Goal: Task Accomplishment & Management: Complete application form

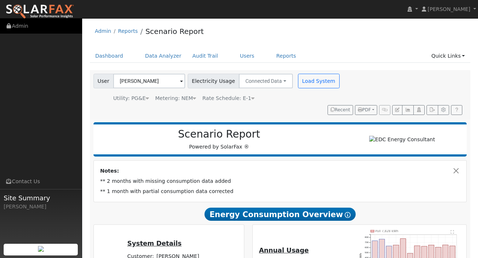
scroll to position [200, 0]
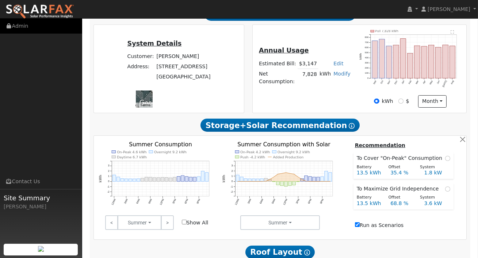
click at [21, 23] on link "Admin" at bounding box center [41, 26] width 82 height 15
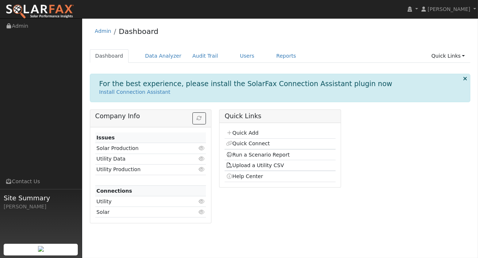
click at [244, 129] on td "Quick Add" at bounding box center [280, 133] width 111 height 11
click at [244, 133] on link "Quick Add" at bounding box center [242, 133] width 32 height 6
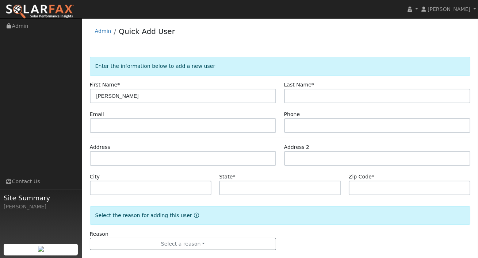
type input "[PERSON_NAME]"
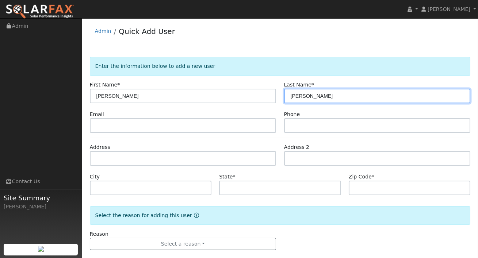
type input "[PERSON_NAME]"
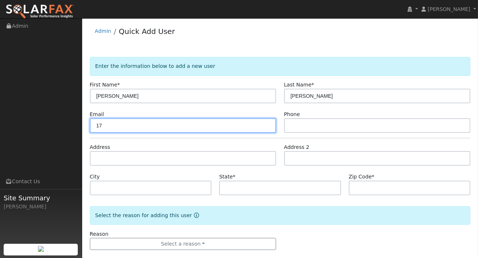
type input "1"
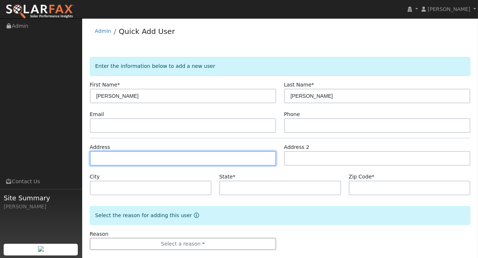
click at [102, 164] on input "text" at bounding box center [183, 158] width 187 height 15
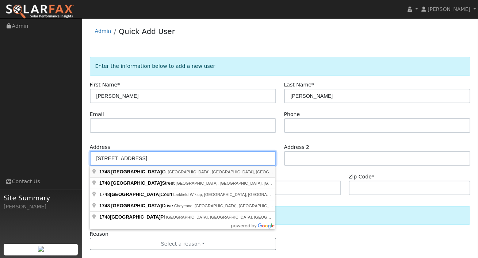
type input "[STREET_ADDRESS]"
type input "[GEOGRAPHIC_DATA]"
type input "CA"
type input "95961"
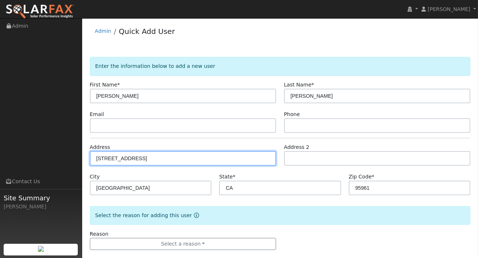
scroll to position [10, 0]
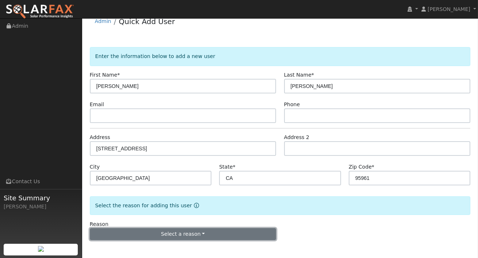
click at [199, 232] on button "Select a reason" at bounding box center [183, 234] width 187 height 12
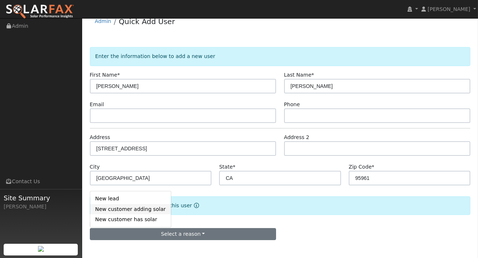
click at [131, 209] on link "New customer adding solar" at bounding box center [130, 209] width 81 height 10
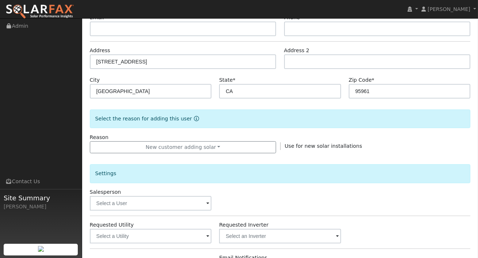
scroll to position [169, 0]
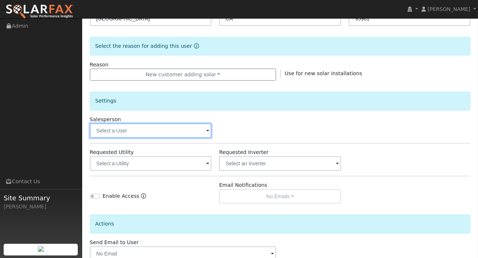
click at [191, 126] on input "text" at bounding box center [151, 130] width 122 height 15
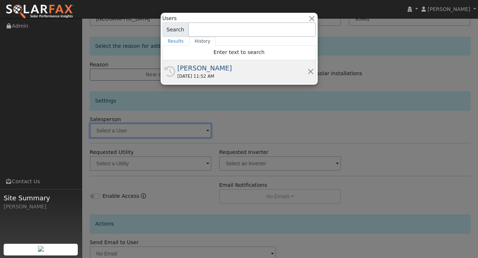
click at [206, 78] on div "09/29/2025 11:52 AM" at bounding box center [242, 76] width 130 height 7
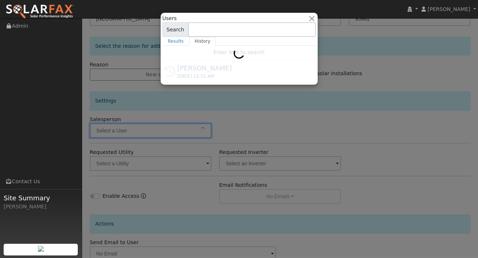
type input "[PERSON_NAME]"
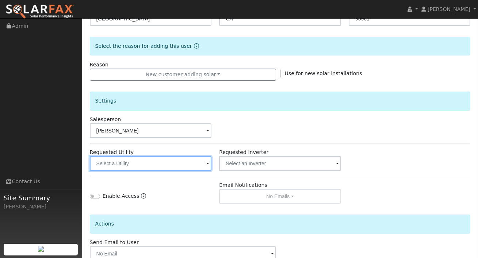
click at [191, 162] on input "text" at bounding box center [151, 163] width 122 height 15
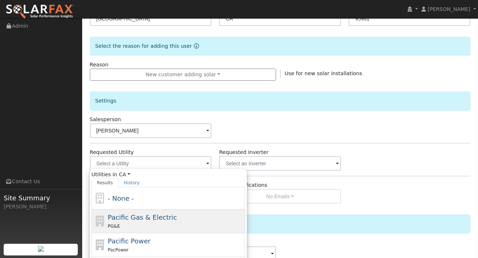
click at [152, 215] on span "Pacific Gas & Electric" at bounding box center [142, 218] width 69 height 8
type input "Pacific Gas & Electric"
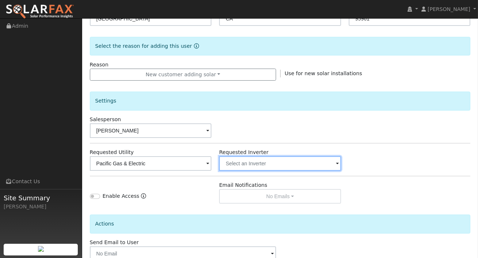
click at [266, 169] on input "text" at bounding box center [280, 163] width 122 height 15
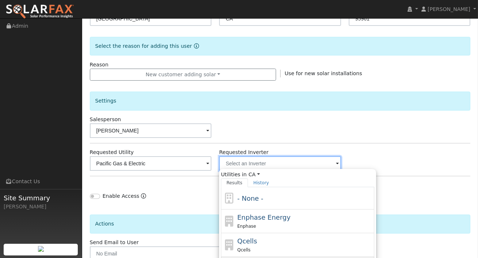
scroll to position [278, 0]
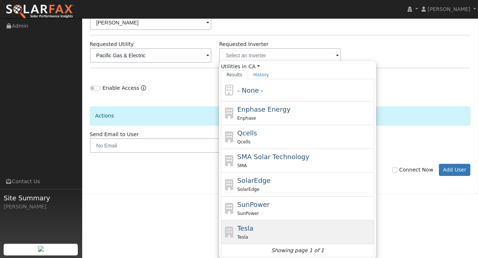
click at [249, 229] on span "Tesla" at bounding box center [245, 229] width 16 height 8
type input "Tesla"
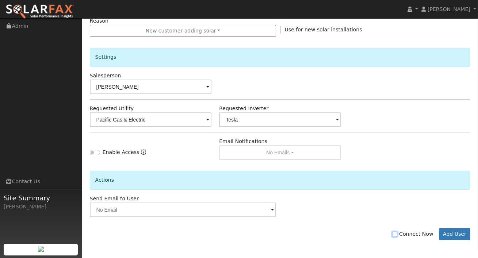
click at [397, 234] on input "Connect Now" at bounding box center [394, 234] width 5 height 5
checkbox input "true"
click at [449, 235] on button "Add User" at bounding box center [455, 234] width 32 height 12
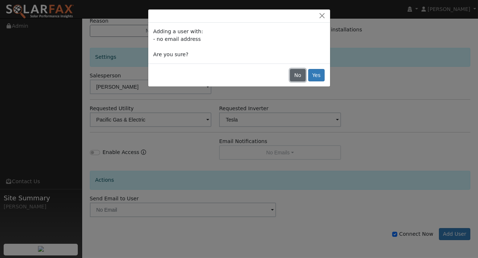
click at [296, 74] on button "No" at bounding box center [297, 75] width 15 height 12
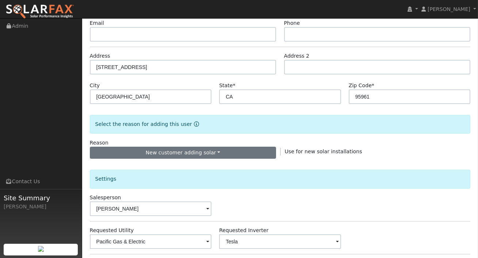
scroll to position [76, 0]
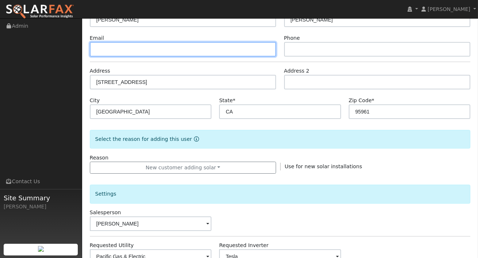
click at [138, 47] on input "text" at bounding box center [183, 49] width 187 height 15
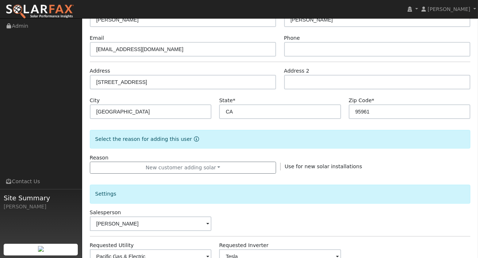
click at [305, 151] on form "Enter the information below to add a new user First Name * Rosario Last Name * …" at bounding box center [280, 186] width 381 height 411
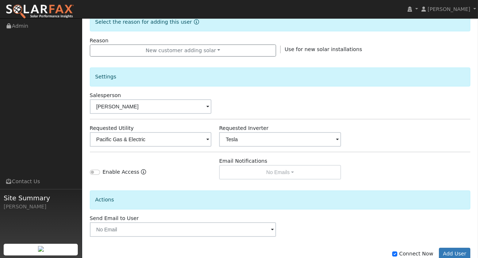
scroll to position [213, 0]
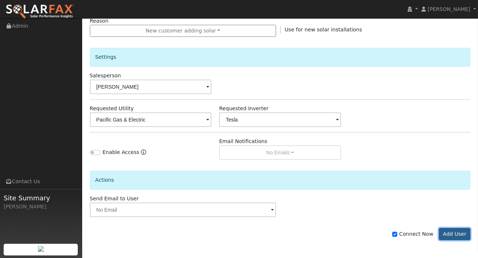
click at [454, 237] on button "Add User" at bounding box center [455, 234] width 32 height 12
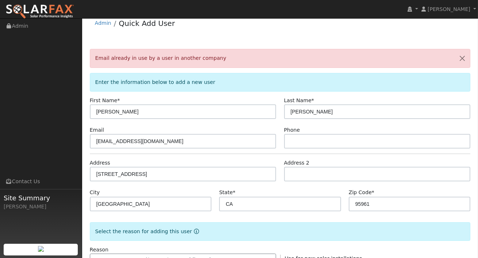
scroll to position [0, 0]
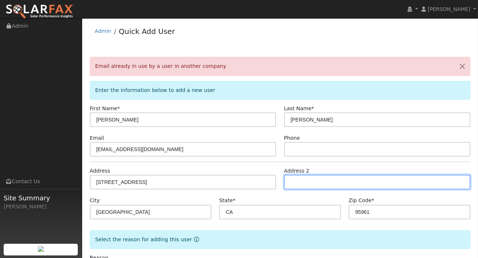
click at [307, 179] on input "text" at bounding box center [377, 182] width 187 height 15
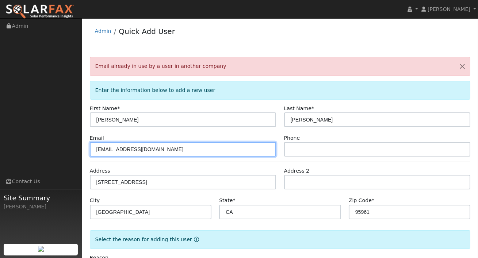
click at [139, 152] on input "Franciscoruiz1422@gmail.com" at bounding box center [183, 149] width 187 height 15
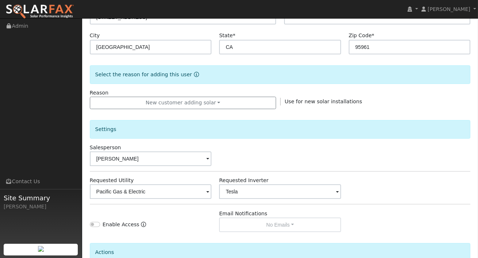
scroll to position [237, 0]
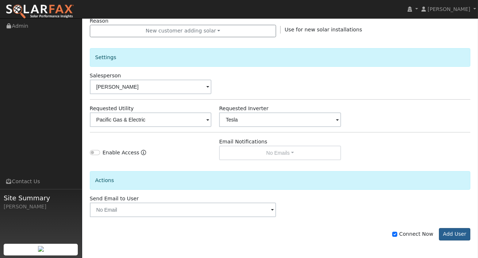
type input "Franciscoruiz14225@gmail.com"
click at [454, 230] on button "Add User" at bounding box center [455, 234] width 32 height 12
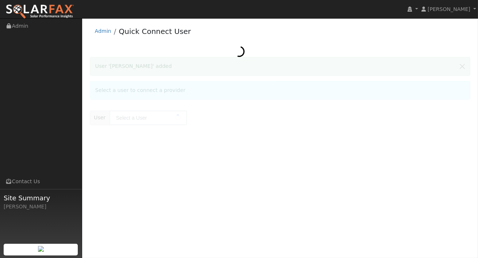
type input "Rosario Robledo"
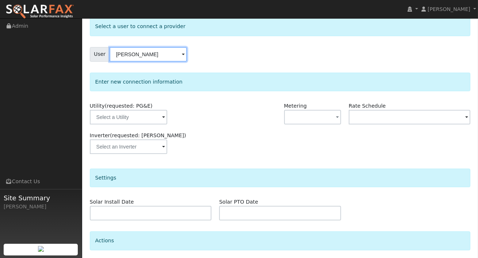
scroll to position [39, 0]
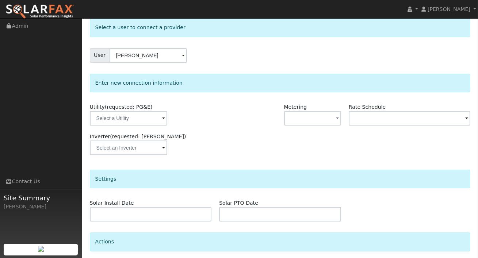
click at [162, 118] on span at bounding box center [163, 119] width 3 height 8
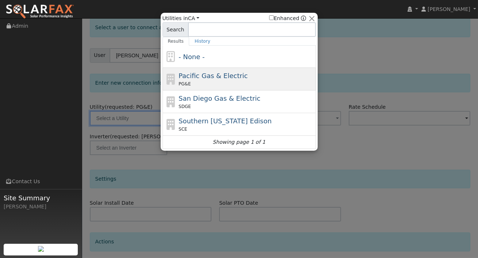
click at [200, 81] on div "PG&E" at bounding box center [246, 84] width 135 height 7
type input "PG&E"
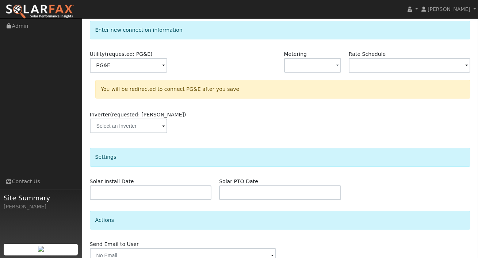
scroll to position [126, 0]
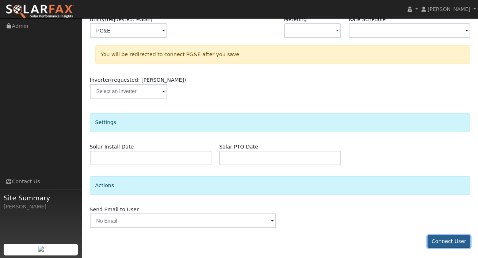
click at [439, 242] on button "Connect User" at bounding box center [449, 242] width 43 height 12
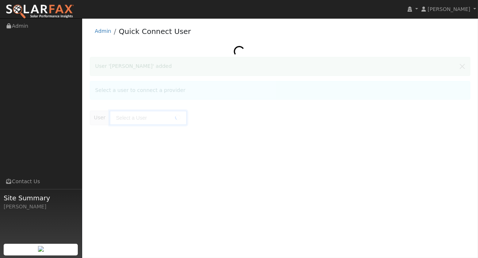
type input "[PERSON_NAME]"
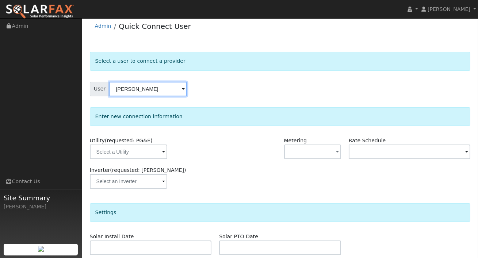
scroll to position [6, 0]
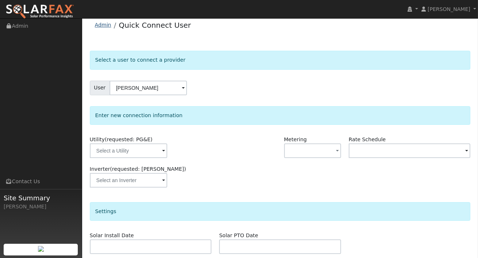
click at [103, 23] on link "Admin" at bounding box center [103, 25] width 16 height 6
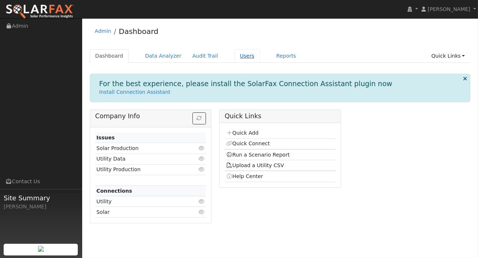
click at [234, 57] on link "Users" at bounding box center [247, 56] width 26 height 14
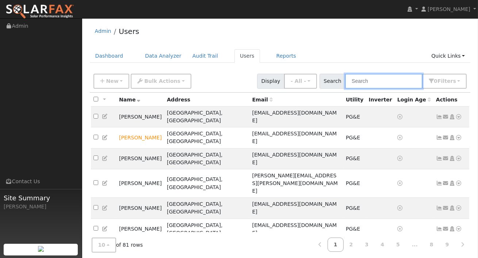
click at [382, 85] on input "text" at bounding box center [383, 81] width 77 height 15
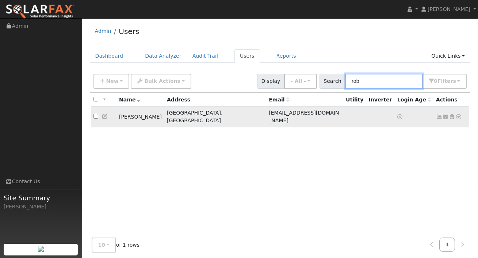
type input "rob"
click at [459, 114] on icon at bounding box center [459, 116] width 7 height 5
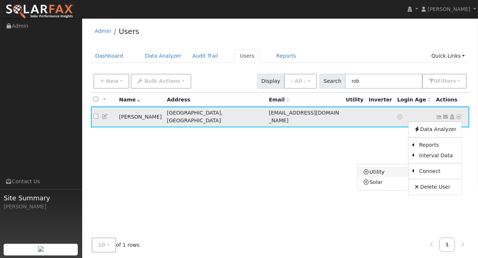
click at [384, 167] on link "Utility" at bounding box center [383, 172] width 51 height 10
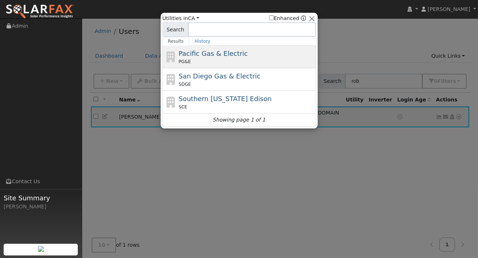
click at [229, 61] on div "PG&E" at bounding box center [246, 61] width 135 height 7
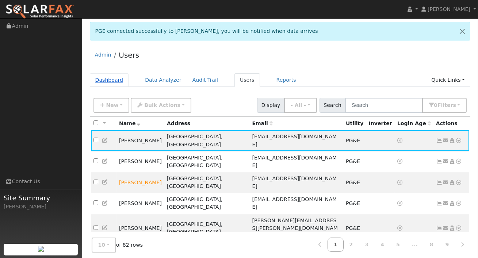
click at [108, 77] on link "Dashboard" at bounding box center [109, 80] width 39 height 14
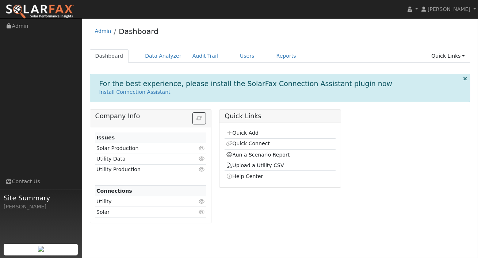
click at [254, 153] on link "Run a Scenario Report" at bounding box center [258, 155] width 64 height 6
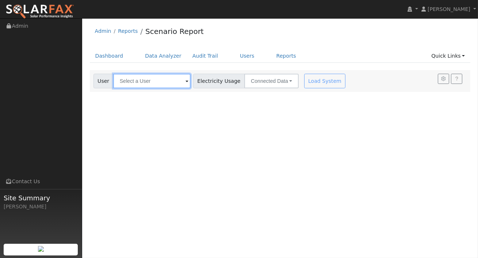
click at [160, 81] on input "text" at bounding box center [151, 81] width 77 height 15
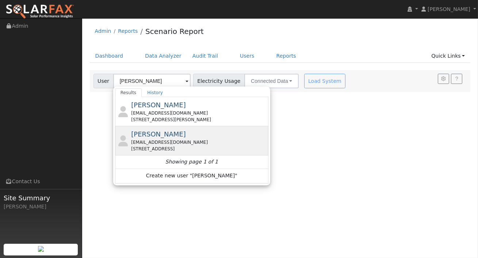
click at [159, 148] on div "[STREET_ADDRESS]" at bounding box center [198, 149] width 135 height 7
type input "[PERSON_NAME]"
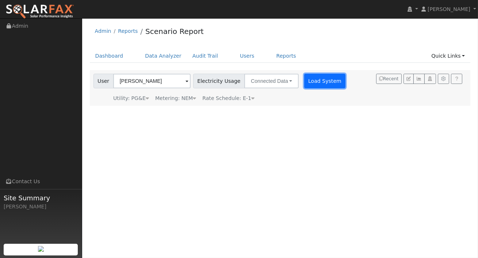
click at [304, 84] on button "Load System" at bounding box center [325, 81] width 42 height 15
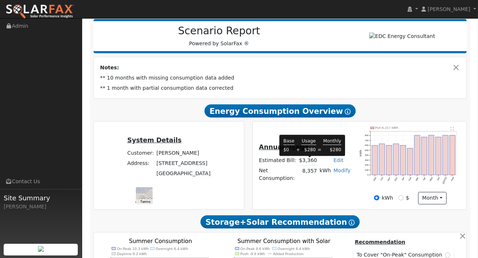
scroll to position [110, 0]
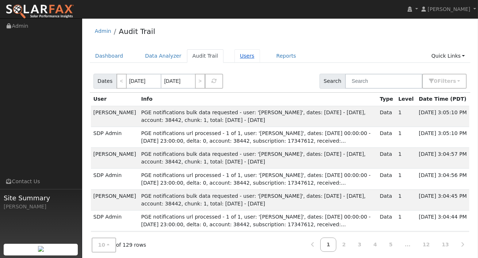
click at [237, 61] on link "Users" at bounding box center [247, 56] width 26 height 14
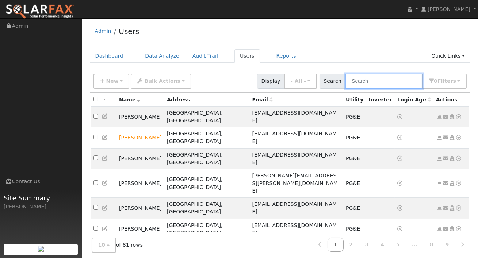
click at [376, 84] on input "text" at bounding box center [383, 81] width 77 height 15
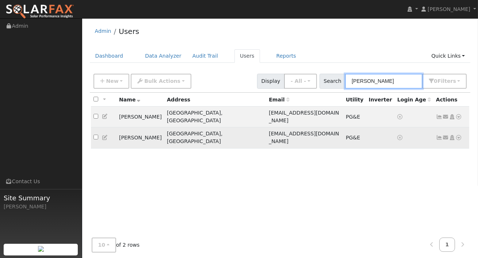
type input "rosa"
click at [135, 127] on td "Rosario Robledo" at bounding box center [140, 137] width 48 height 21
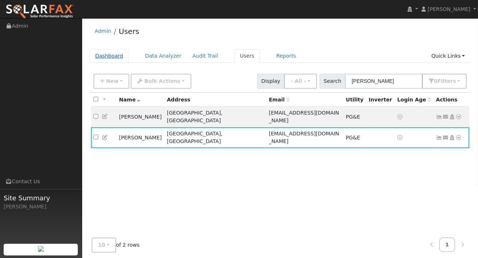
click at [112, 56] on link "Dashboard" at bounding box center [109, 56] width 39 height 14
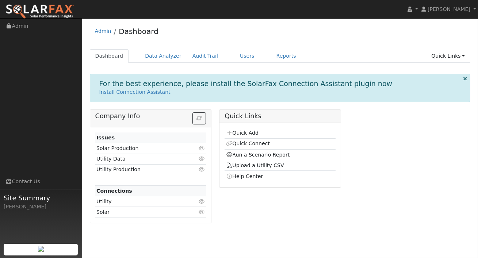
click at [248, 154] on link "Run a Scenario Report" at bounding box center [258, 155] width 64 height 6
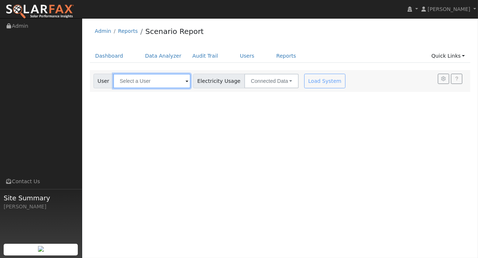
click at [165, 86] on input "text" at bounding box center [151, 81] width 77 height 15
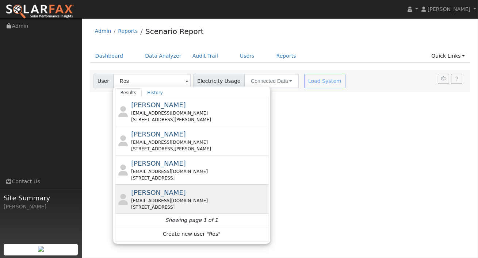
click at [170, 196] on div "Rosario Robledo Franciscoruiz14225@gmail.com 1748 Oxford Court, Plumas Lake, CA…" at bounding box center [198, 199] width 135 height 23
type input "[PERSON_NAME]"
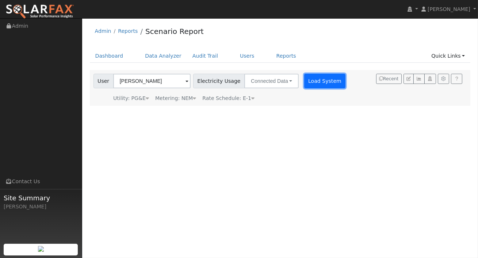
click at [306, 80] on button "Load System" at bounding box center [325, 81] width 42 height 15
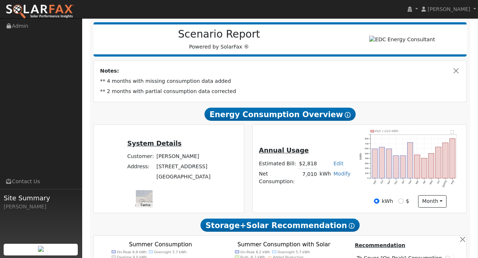
scroll to position [104, 0]
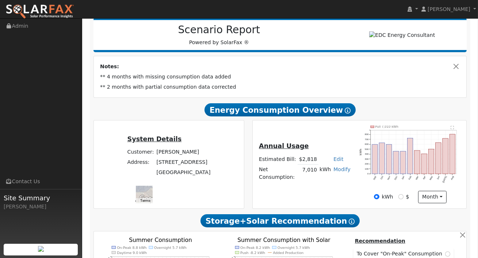
drag, startPoint x: 128, startPoint y: 171, endPoint x: 156, endPoint y: 187, distance: 31.9
click at [156, 178] on tbody "Customer: Rosario Robledo Address: 1748 Oxford Court Plumas Lake, CA 95961" at bounding box center [169, 162] width 86 height 31
click at [155, 157] on td "[PERSON_NAME]" at bounding box center [183, 152] width 57 height 10
drag, startPoint x: 127, startPoint y: 158, endPoint x: 173, endPoint y: 157, distance: 46.0
click at [173, 157] on td "[PERSON_NAME]" at bounding box center [183, 152] width 57 height 10
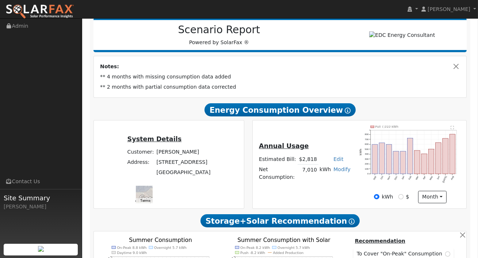
copy td "[PERSON_NAME]"
drag, startPoint x: 158, startPoint y: 158, endPoint x: 339, endPoint y: 1, distance: 240.2
click at [155, 168] on td "1748 Oxford Court" at bounding box center [183, 162] width 57 height 10
drag, startPoint x: 127, startPoint y: 170, endPoint x: 152, endPoint y: 187, distance: 29.7
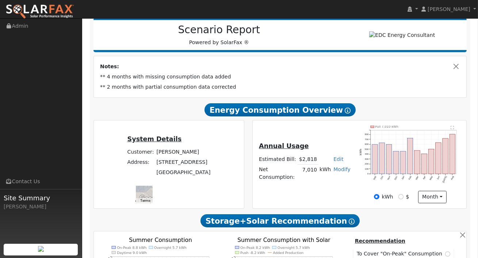
click at [152, 178] on tbody "Customer: Rosario Robledo Address: 1748 Oxford Court Plumas Lake, CA 95961" at bounding box center [169, 162] width 86 height 31
copy tbody "1748 Oxford Court Plumas Lake, CA 95961"
drag, startPoint x: 145, startPoint y: 171, endPoint x: 333, endPoint y: 3, distance: 252.6
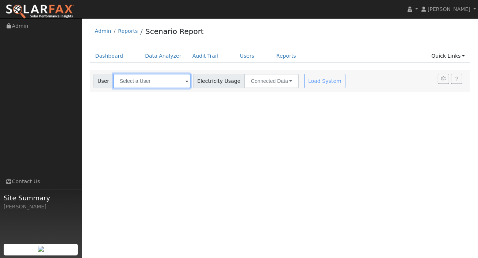
click at [173, 83] on input "text" at bounding box center [151, 81] width 77 height 15
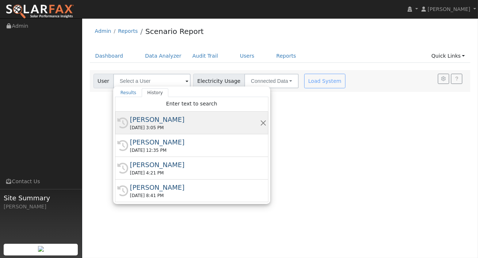
click at [190, 120] on div "[PERSON_NAME]" at bounding box center [195, 120] width 130 height 10
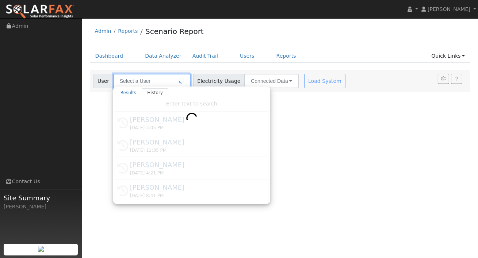
type input "[PERSON_NAME]"
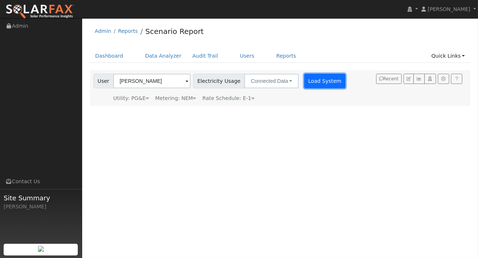
click at [308, 84] on button "Load System" at bounding box center [325, 81] width 42 height 15
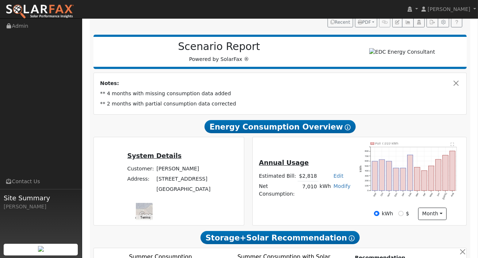
scroll to position [122, 0]
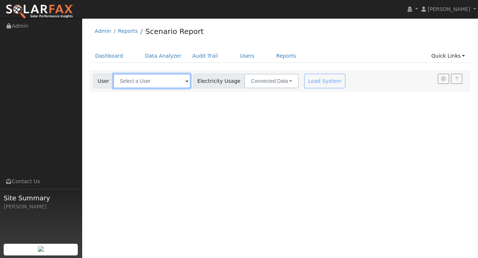
click at [173, 79] on input "text" at bounding box center [151, 81] width 77 height 15
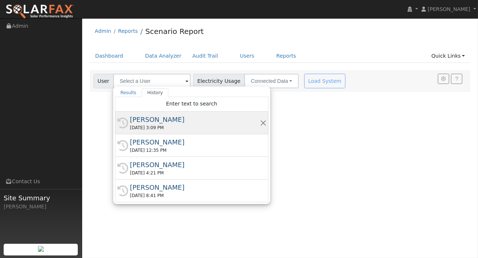
click at [166, 125] on div "[DATE] 3:09 PM" at bounding box center [195, 128] width 130 height 7
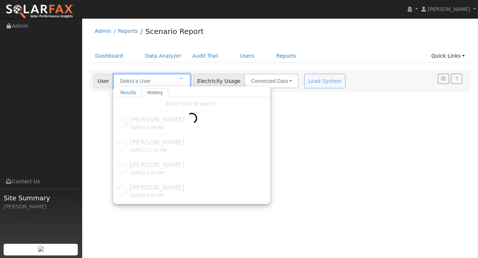
type input "[PERSON_NAME]"
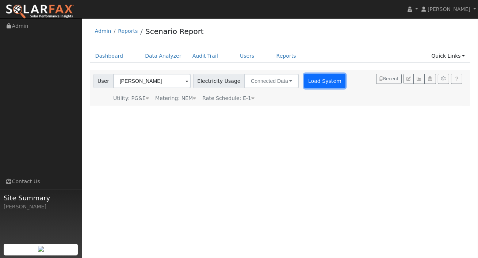
click at [309, 79] on button "Load System" at bounding box center [325, 81] width 42 height 15
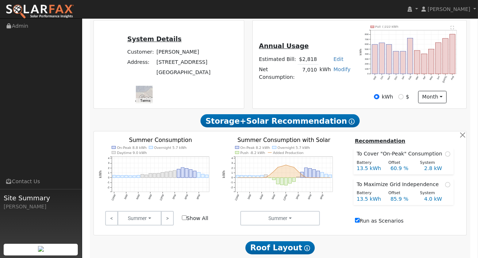
scroll to position [253, 0]
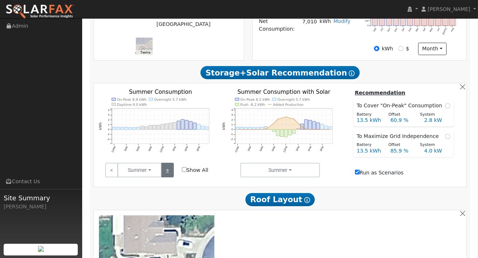
click at [165, 172] on link ">" at bounding box center [167, 170] width 13 height 15
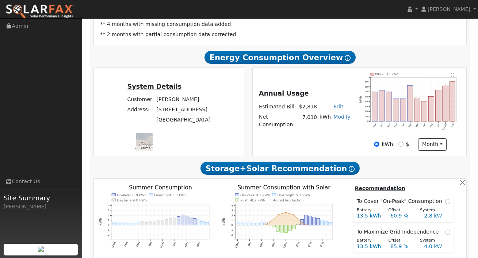
scroll to position [0, 0]
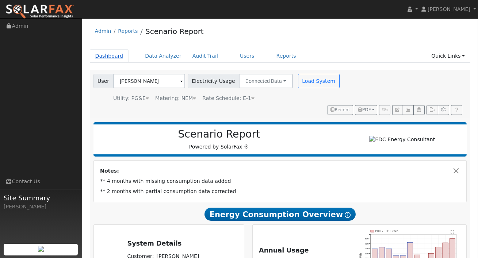
click at [110, 53] on link "Dashboard" at bounding box center [109, 56] width 39 height 14
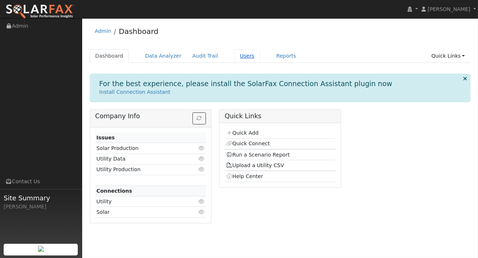
click at [237, 60] on link "Users" at bounding box center [247, 56] width 26 height 14
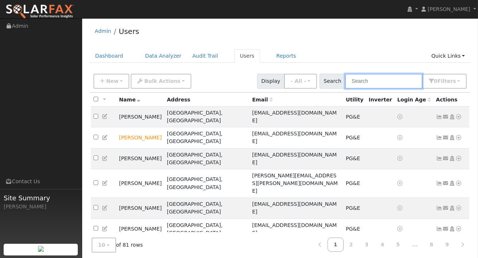
click at [374, 83] on input "text" at bounding box center [383, 81] width 77 height 15
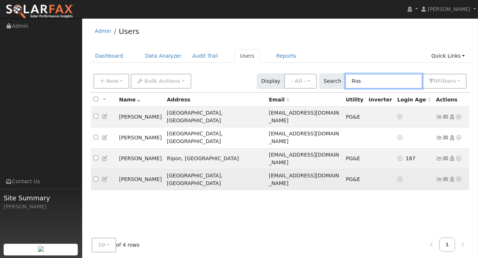
type input "Ros"
click at [129, 169] on td "[PERSON_NAME]" at bounding box center [140, 179] width 48 height 21
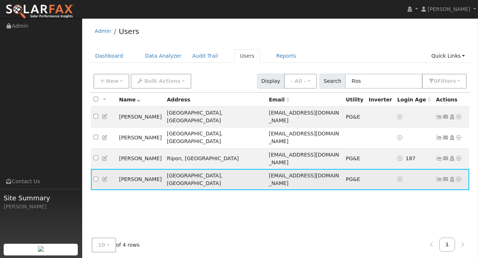
click at [222, 169] on td "[GEOGRAPHIC_DATA], [GEOGRAPHIC_DATA]" at bounding box center [215, 179] width 102 height 21
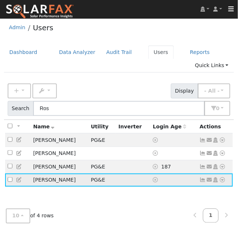
click at [222, 181] on icon at bounding box center [223, 179] width 7 height 5
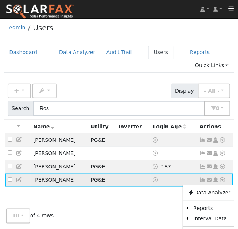
scroll to position [12, 0]
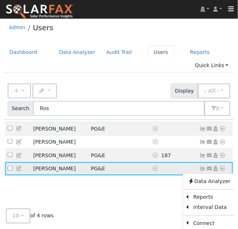
click at [63, 168] on td "Rosario Robledo" at bounding box center [60, 169] width 58 height 14
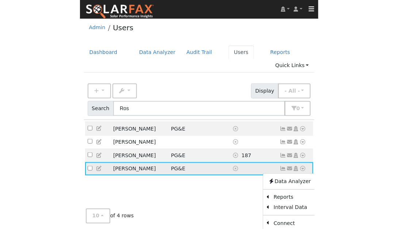
scroll to position [0, 0]
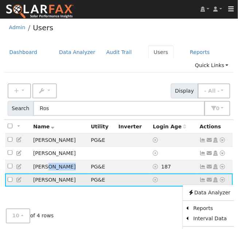
click at [63, 168] on td "Tito Medeiros" at bounding box center [60, 167] width 58 height 14
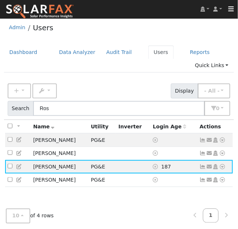
click at [94, 69] on ul "Dashboard Data Analyzer Audit Trail Users Reports Quick Links Quick Add Quick C…" at bounding box center [119, 59] width 231 height 27
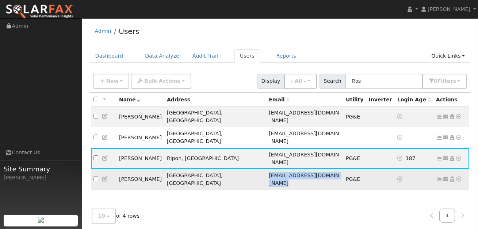
drag, startPoint x: 308, startPoint y: 154, endPoint x: 230, endPoint y: 152, distance: 77.8
click at [266, 169] on td "Franciscoruiz14225@gmail.com" at bounding box center [304, 179] width 77 height 21
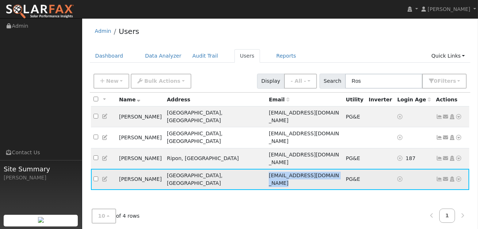
copy span "Franciscoruiz14225@gmail.com"
